Goal: Task Accomplishment & Management: Complete application form

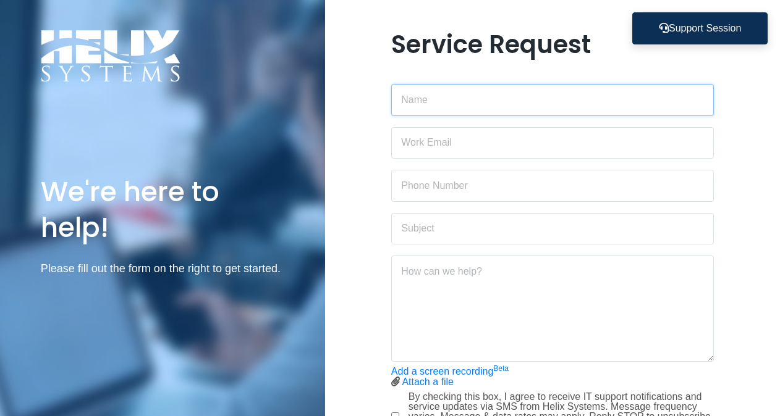
click at [479, 99] on input "text" at bounding box center [552, 100] width 322 height 32
type input "[PERSON_NAME]"
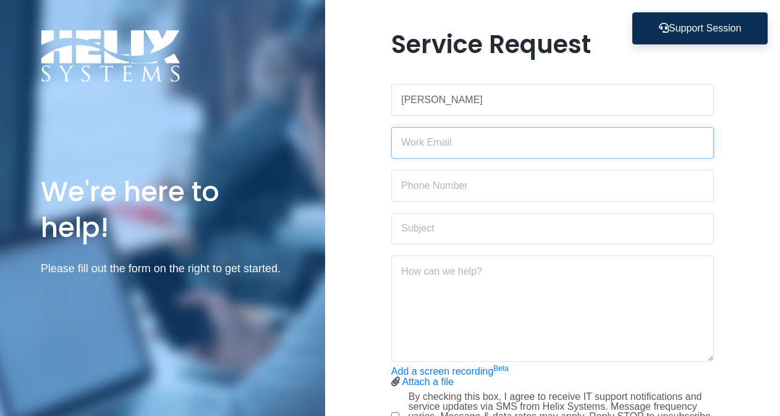
click at [471, 148] on input "email" at bounding box center [552, 143] width 322 height 32
type input "[PERSON_NAME][EMAIL_ADDRESS][DOMAIN_NAME]"
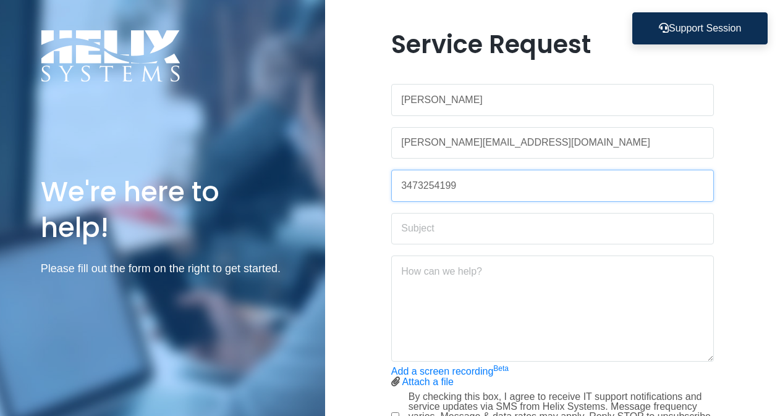
type input "3473254199"
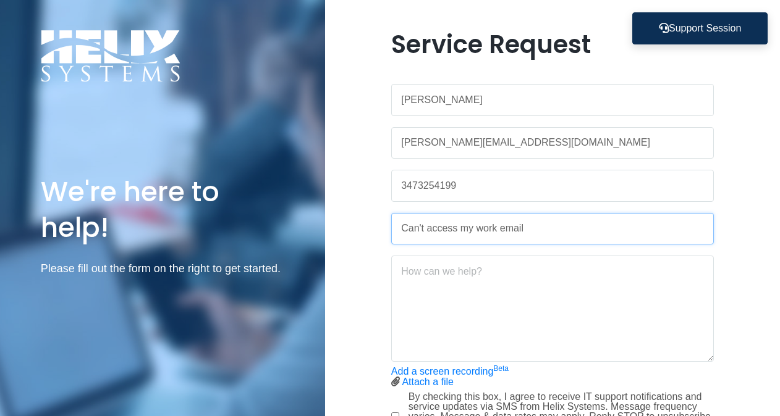
type input "Can't access my work email"
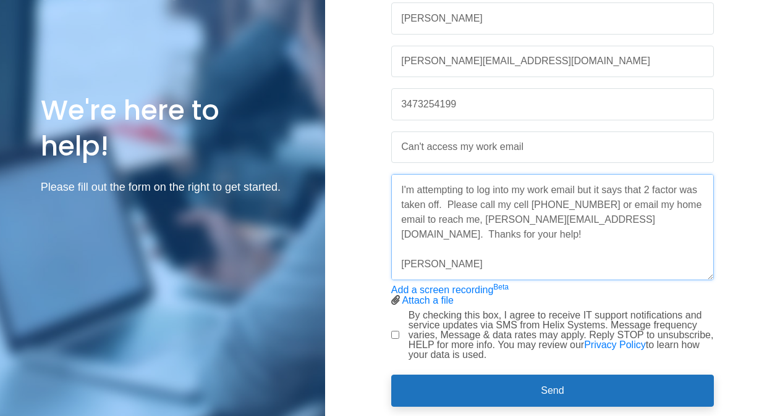
scroll to position [114, 0]
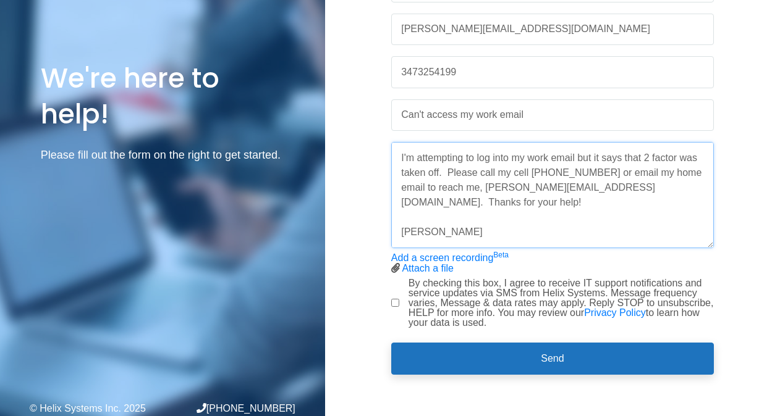
type textarea "Hi! I'm attempting to log into my work email but it says that 2 factor was take…"
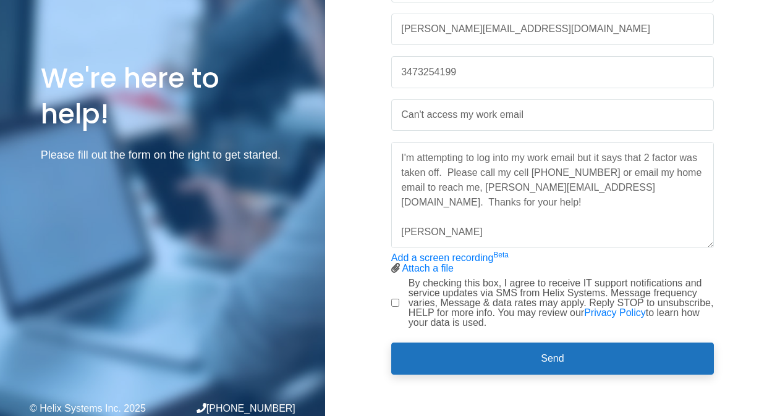
click at [388, 297] on div "Service Request [PERSON_NAME] [PERSON_NAME][EMAIL_ADDRESS][DOMAIN_NAME] 3473254…" at bounding box center [552, 153] width 341 height 474
click at [392, 301] on input "By checking this box, I agree to receive IT support notifications and service u…" at bounding box center [395, 303] width 8 height 8
checkbox input "true"
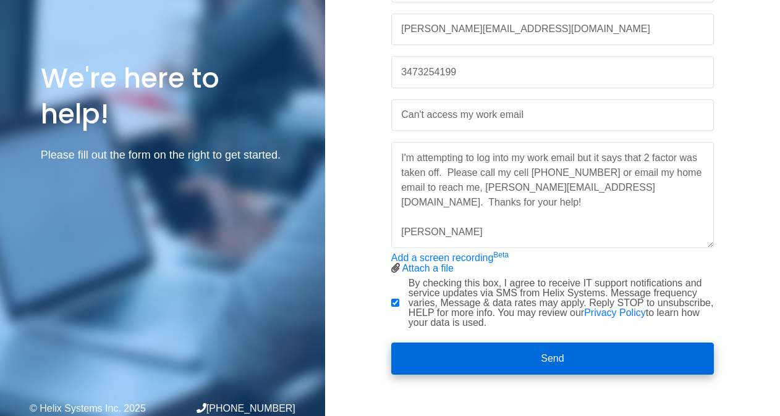
click at [583, 363] on button "Send" at bounding box center [552, 359] width 322 height 32
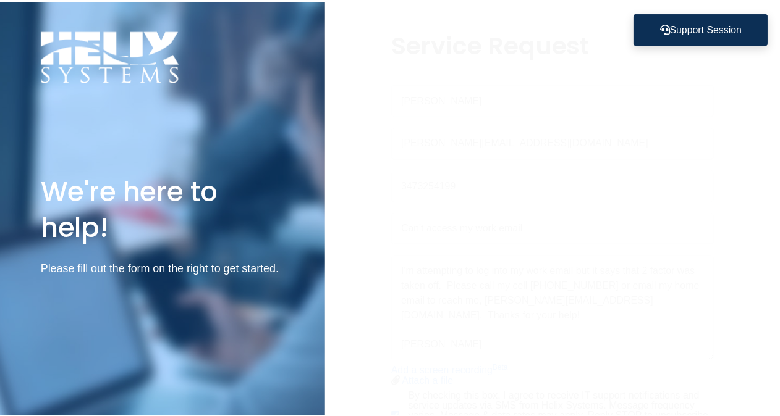
scroll to position [0, 0]
